Goal: Information Seeking & Learning: Understand process/instructions

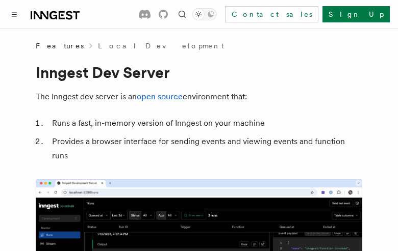
scroll to position [1798, 0]
